Goal: Task Accomplishment & Management: Manage account settings

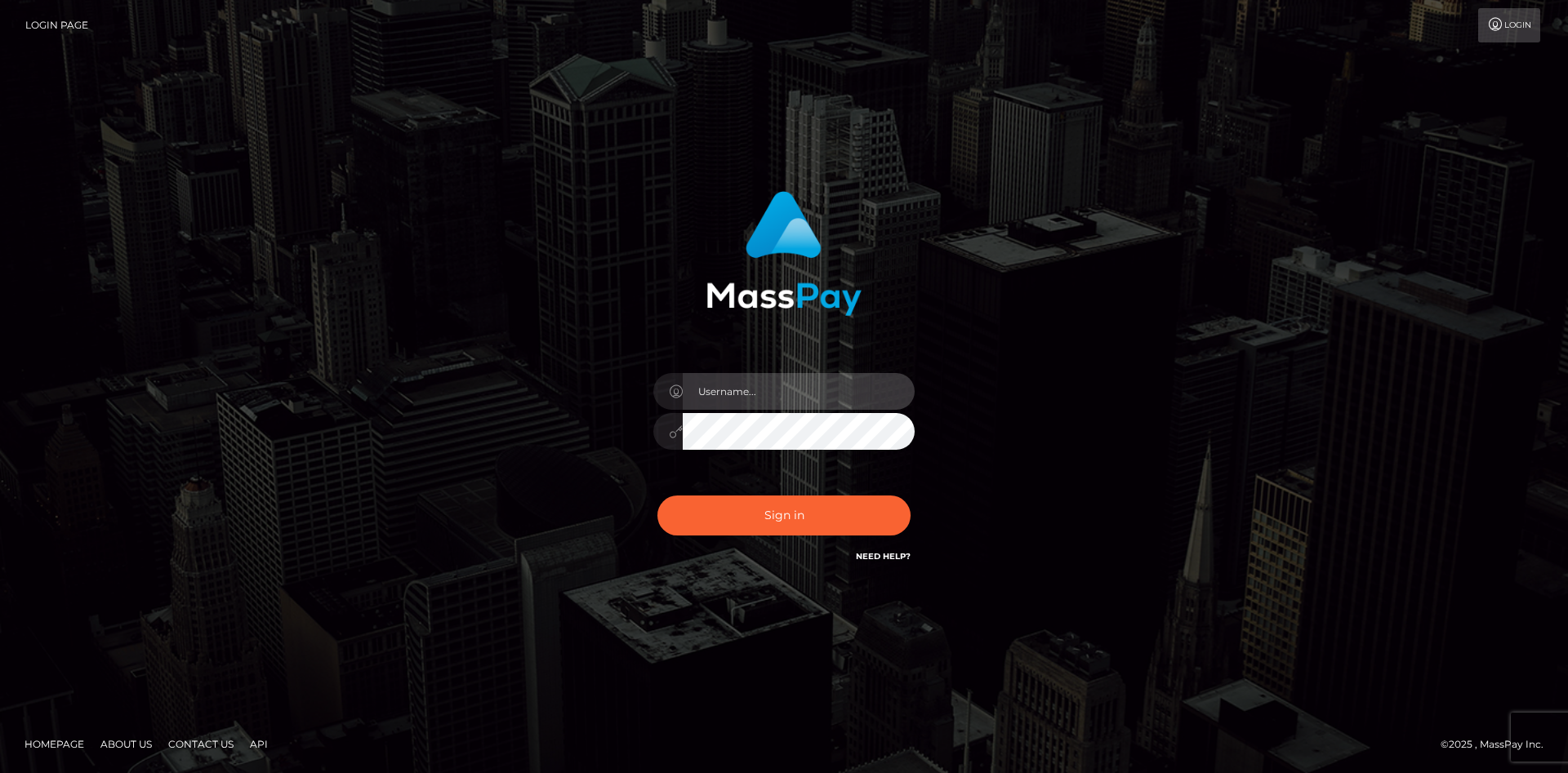
click at [755, 381] on input "text" at bounding box center [799, 391] width 232 height 37
type input "faisal_uplift"
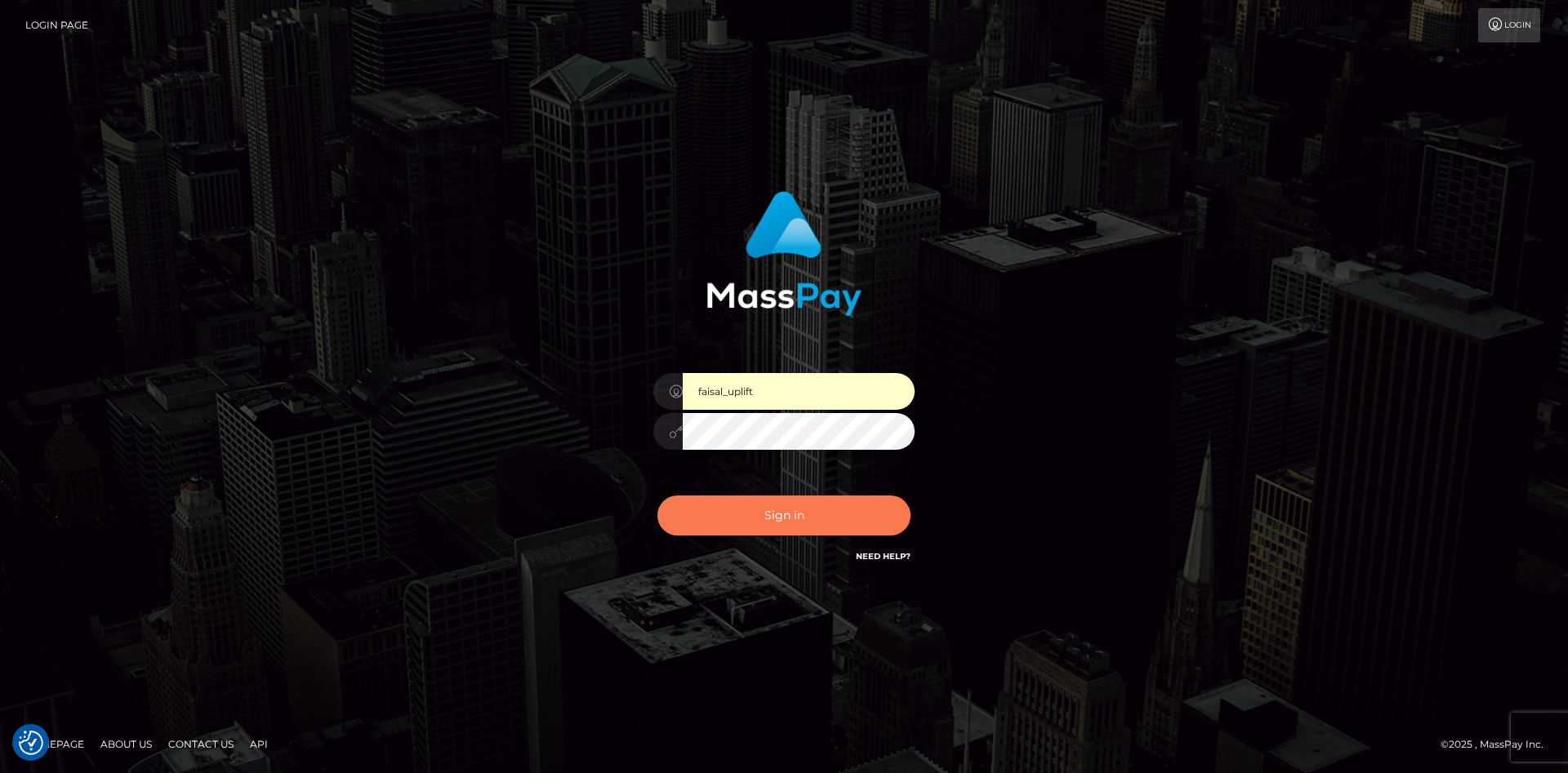
click at [778, 508] on button "Sign in" at bounding box center [784, 515] width 253 height 40
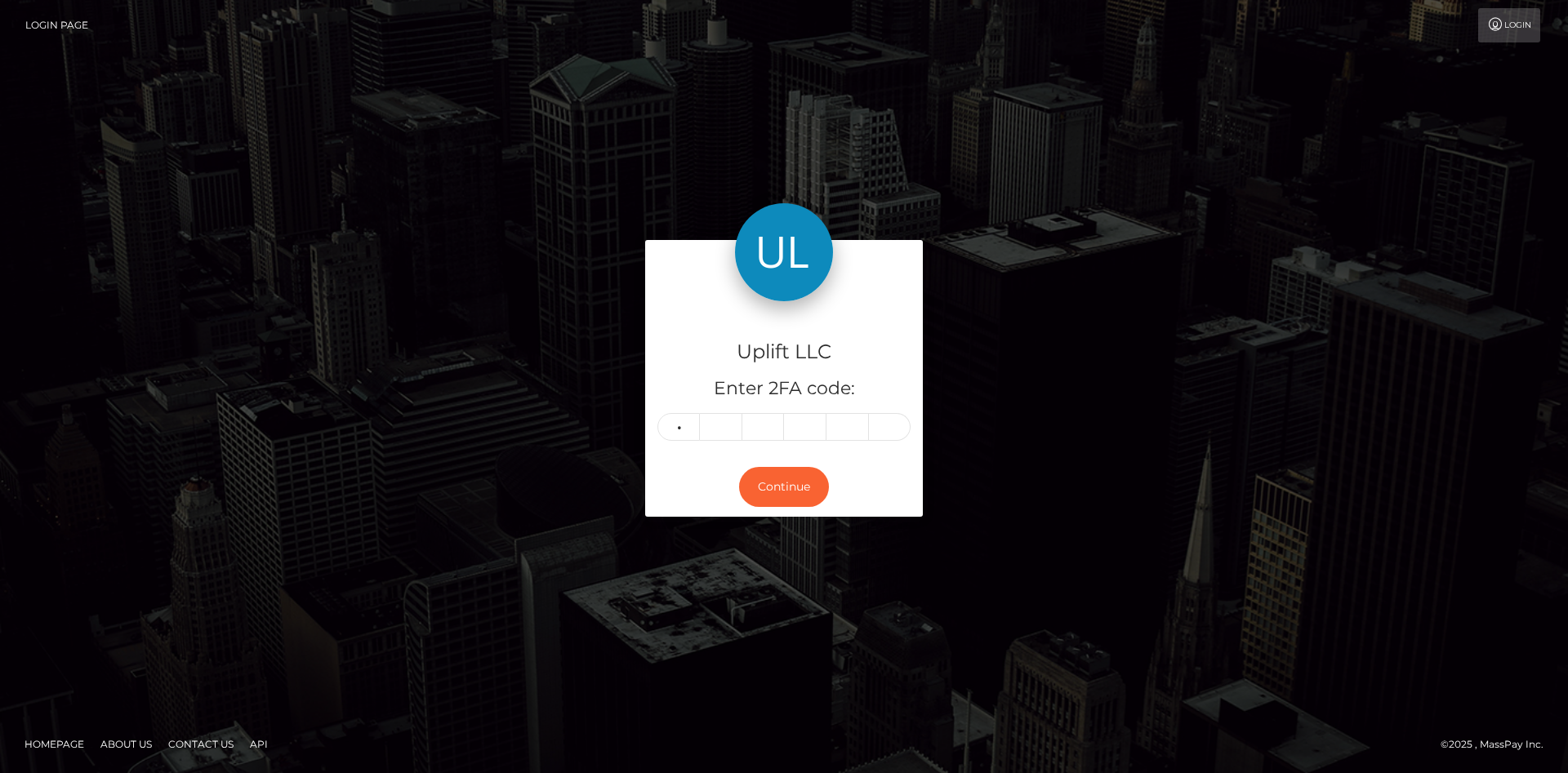
type input "0"
type input "5"
type input "3"
type input "8"
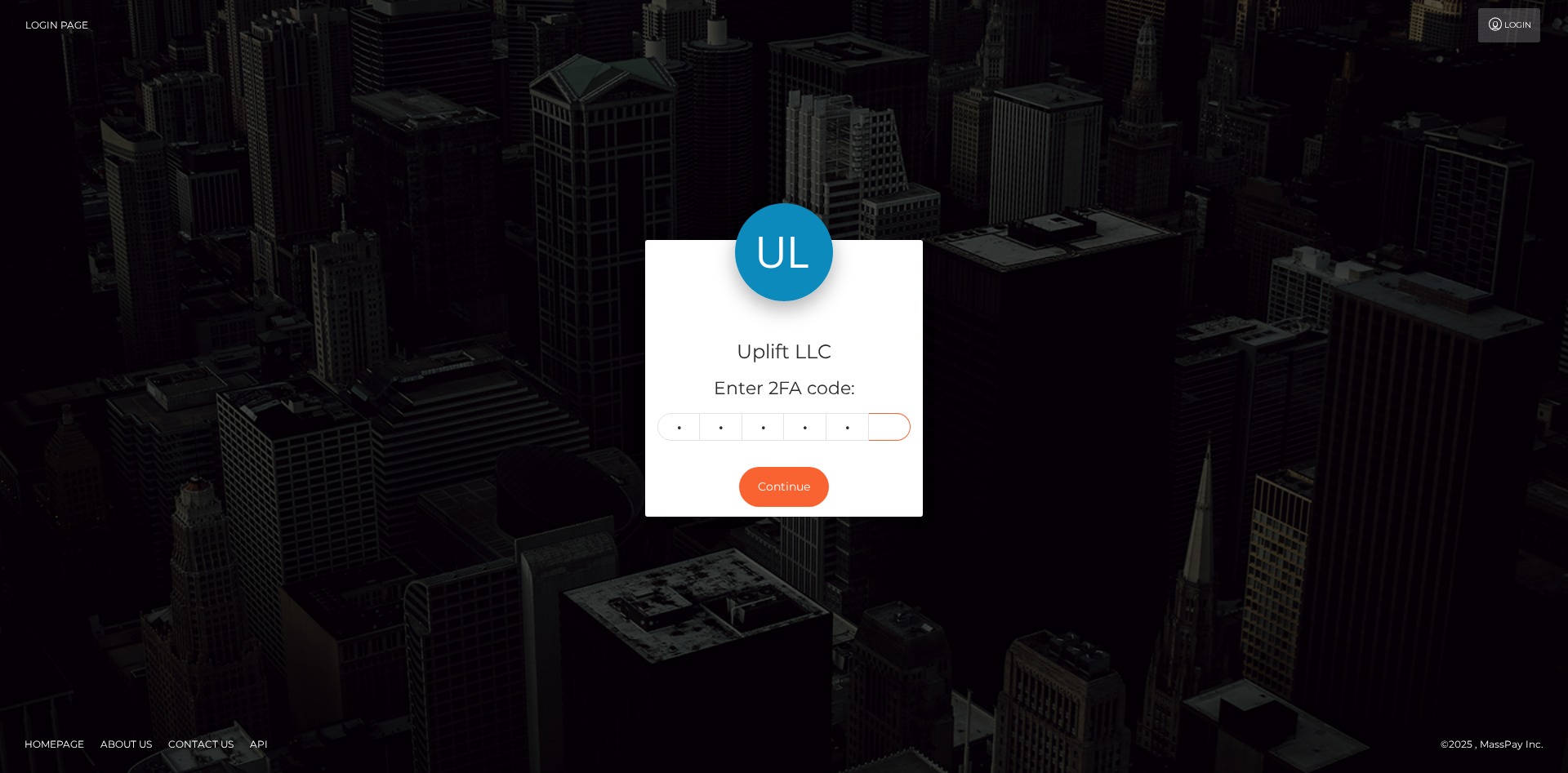
type input "9"
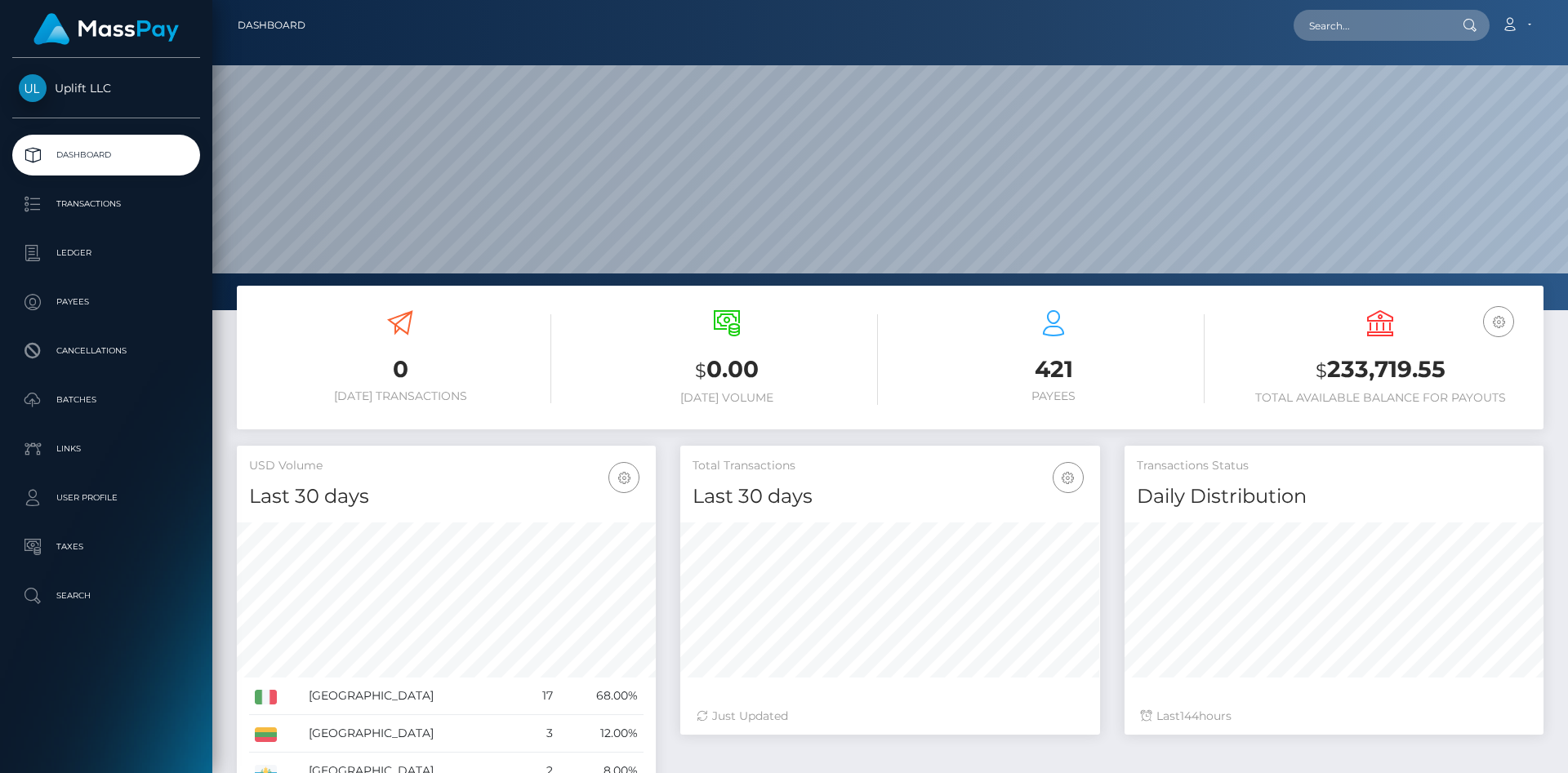
scroll to position [289, 418]
click at [126, 206] on p "Transactions" at bounding box center [106, 204] width 175 height 25
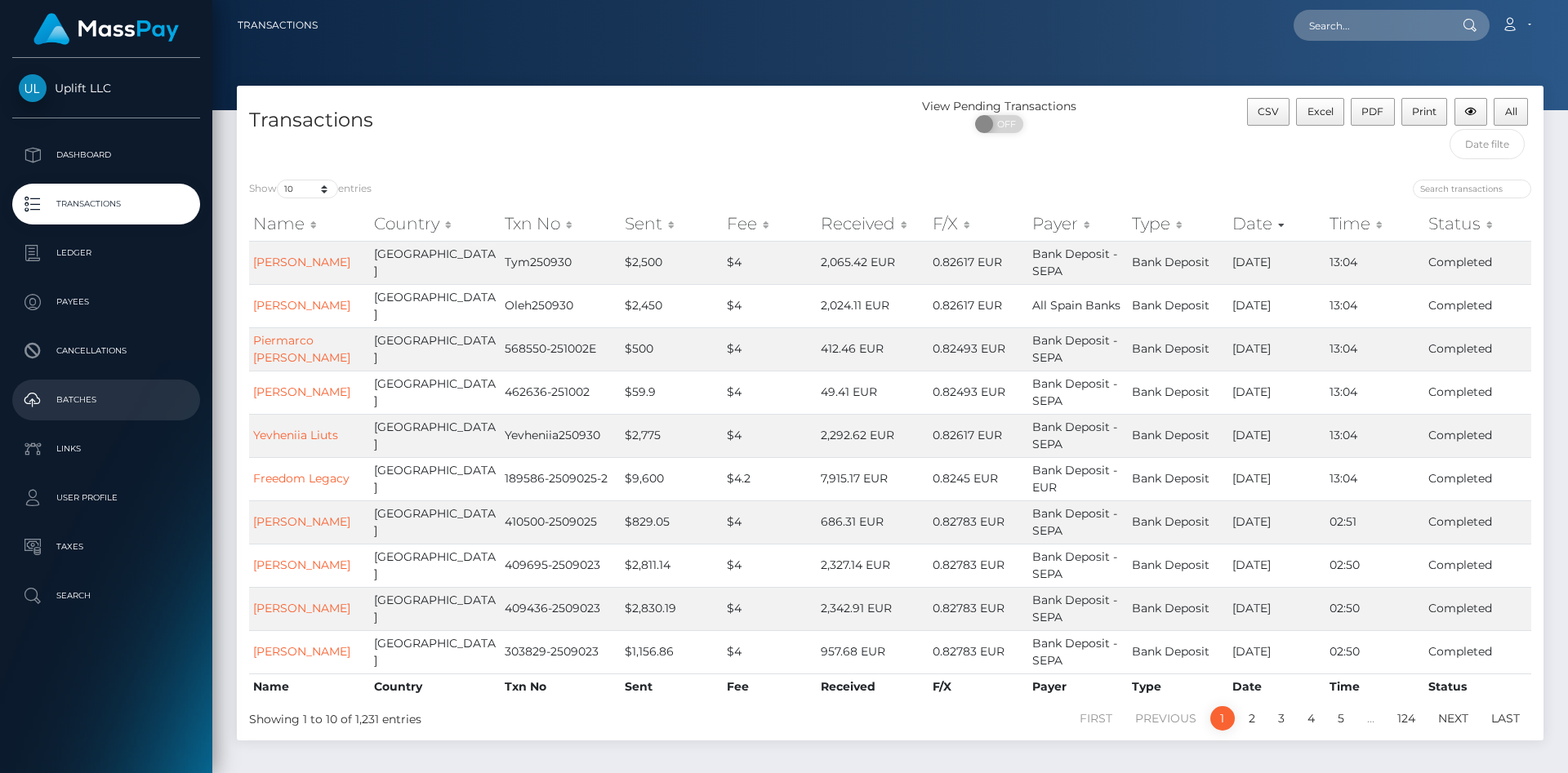
click at [105, 401] on p "Batches" at bounding box center [106, 400] width 175 height 25
